Goal: Transaction & Acquisition: Purchase product/service

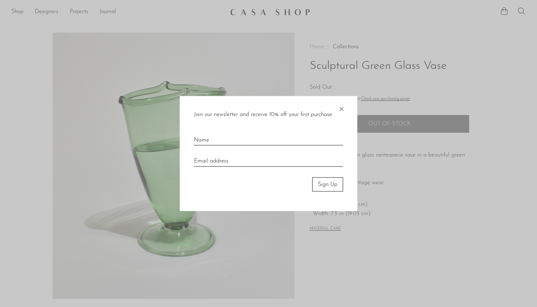
click at [343, 105] on span "×" at bounding box center [341, 107] width 7 height 23
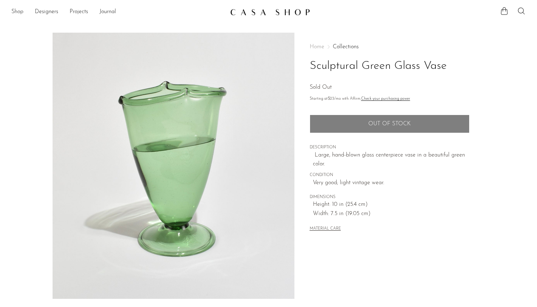
click at [16, 13] on link "Shop" at bounding box center [17, 11] width 12 height 9
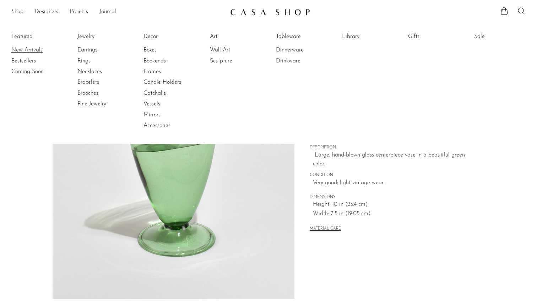
click at [26, 49] on link "New Arrivals" at bounding box center [37, 50] width 53 height 8
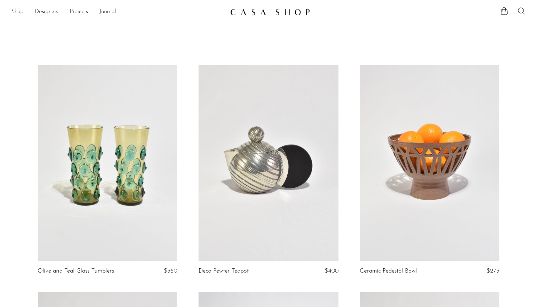
click at [15, 10] on link "Shop" at bounding box center [17, 11] width 12 height 9
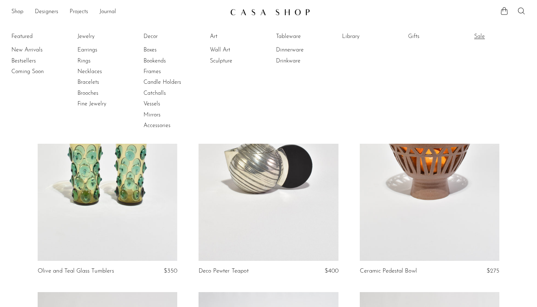
click at [481, 36] on link "Sale" at bounding box center [500, 37] width 53 height 8
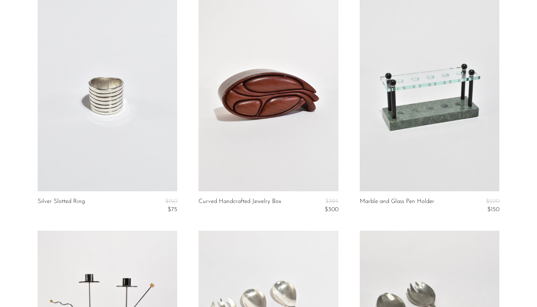
scroll to position [1010, 0]
click at [281, 97] on link at bounding box center [269, 93] width 140 height 196
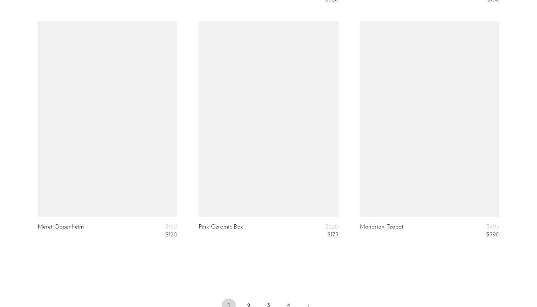
scroll to position [2638, 0]
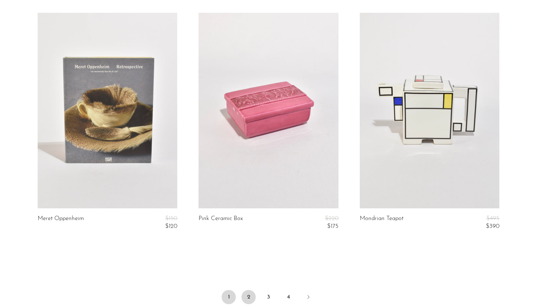
click at [253, 295] on link "2" at bounding box center [248, 297] width 14 height 14
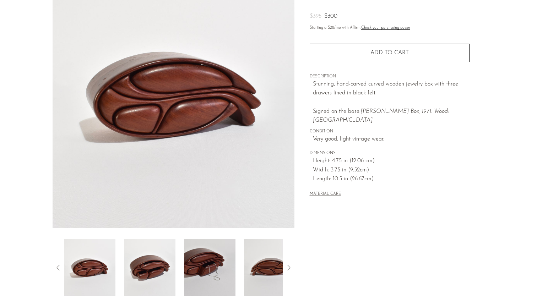
scroll to position [68, 0]
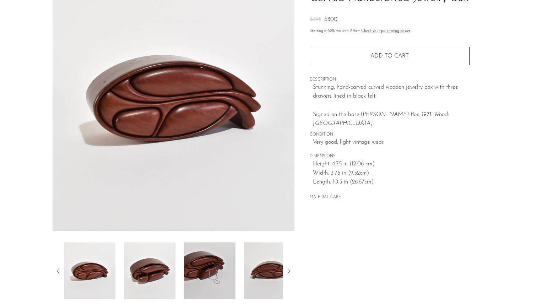
click at [150, 278] on img at bounding box center [149, 271] width 51 height 57
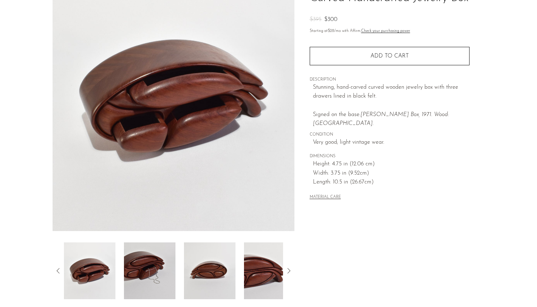
click at [203, 275] on img at bounding box center [209, 271] width 51 height 57
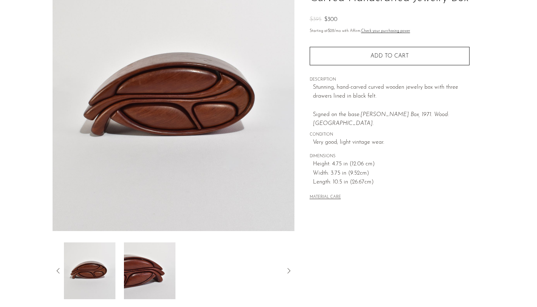
click at [159, 279] on img at bounding box center [149, 271] width 51 height 57
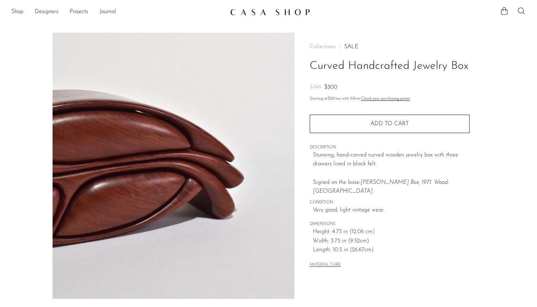
scroll to position [0, 0]
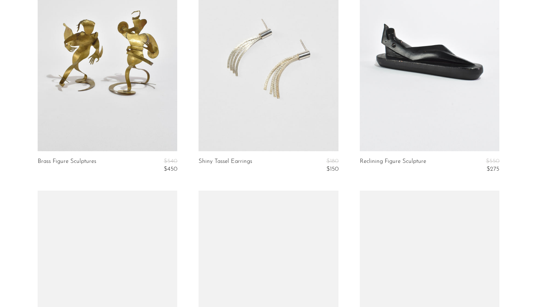
scroll to position [354, 0]
